Goal: Information Seeking & Learning: Learn about a topic

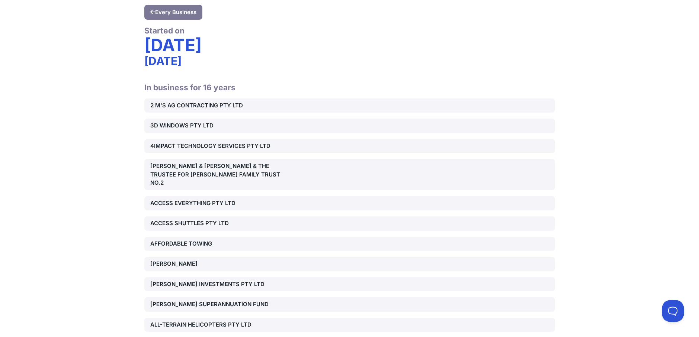
scroll to position [112, 0]
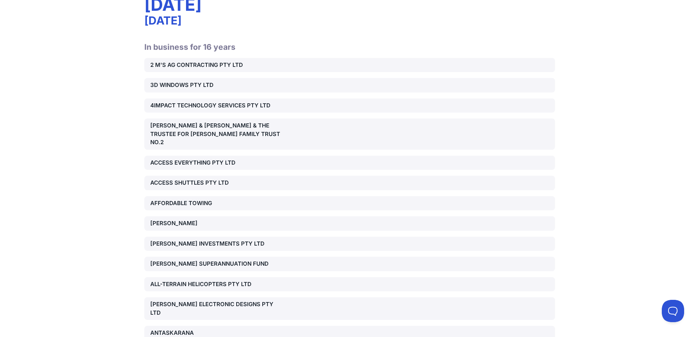
click at [251, 240] on div "[PERSON_NAME] INVESTMENTS PTY LTD" at bounding box center [215, 244] width 131 height 9
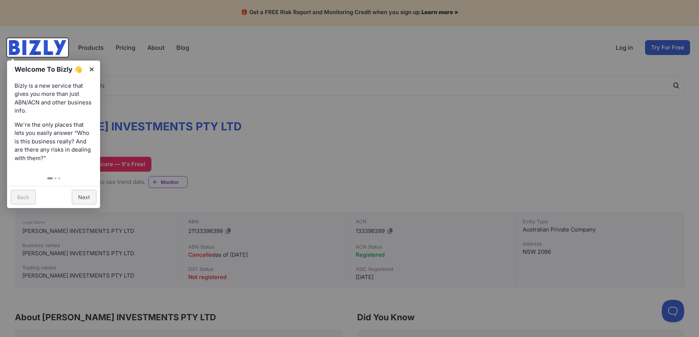
click at [294, 163] on div at bounding box center [349, 168] width 699 height 337
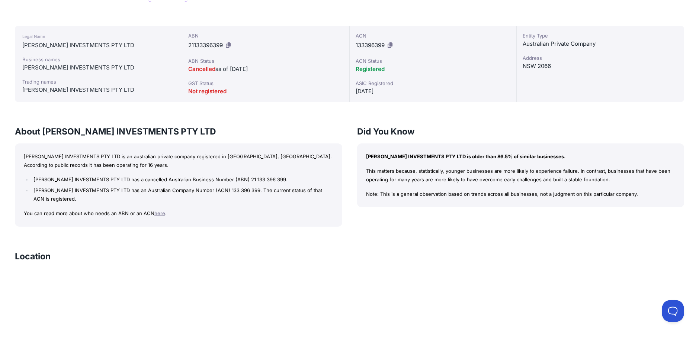
scroll to position [112, 0]
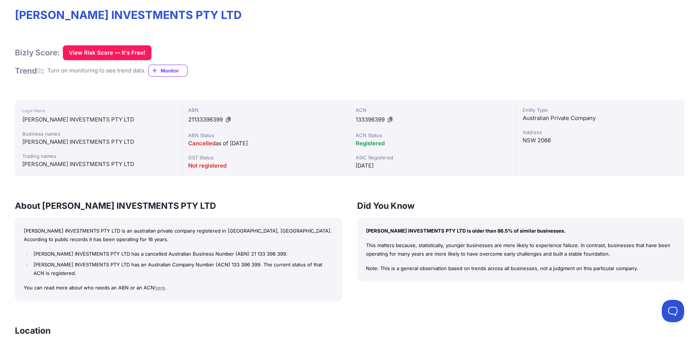
click at [159, 288] on link "here" at bounding box center [159, 288] width 11 height 6
